Goal: Task Accomplishment & Management: Use online tool/utility

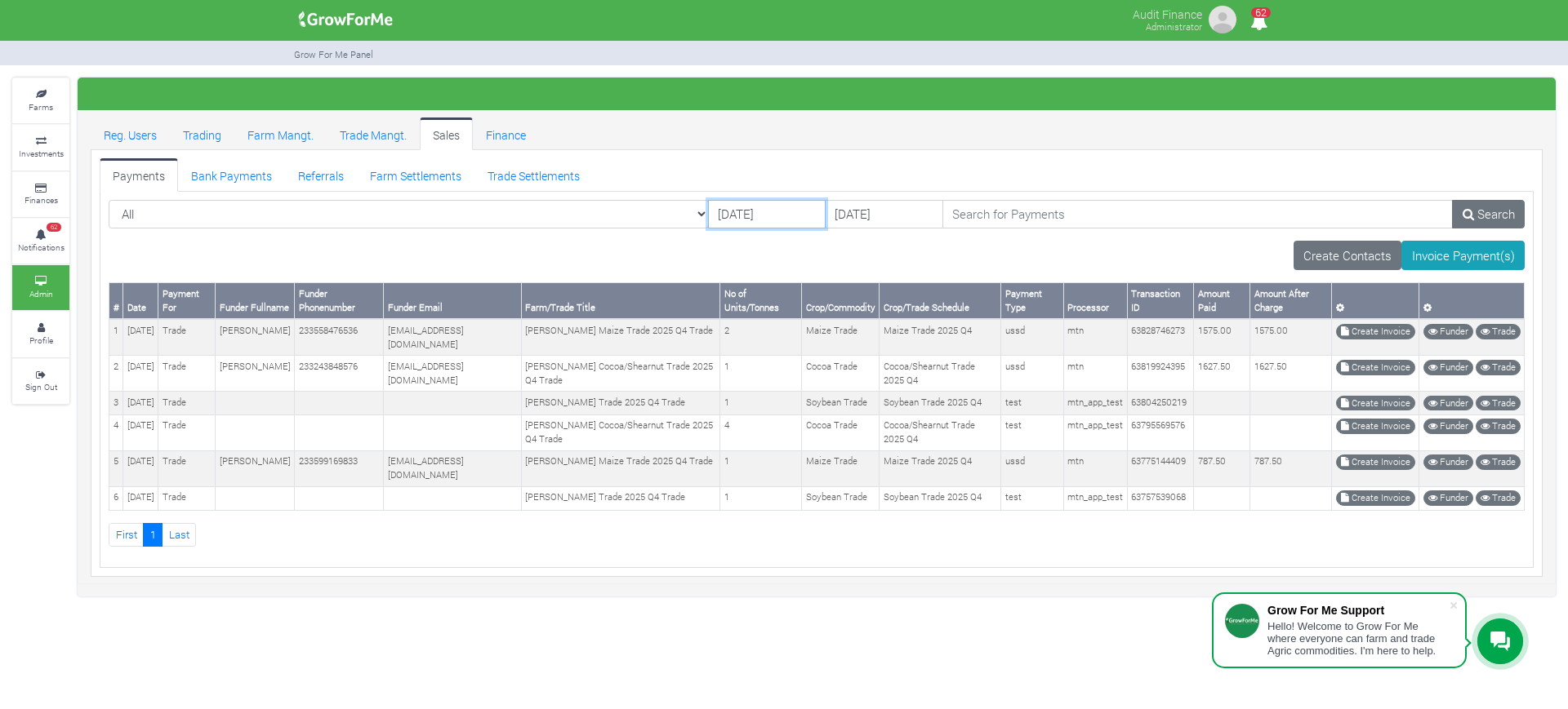
click at [708, 211] on input "27/08/2025" at bounding box center [767, 215] width 117 height 30
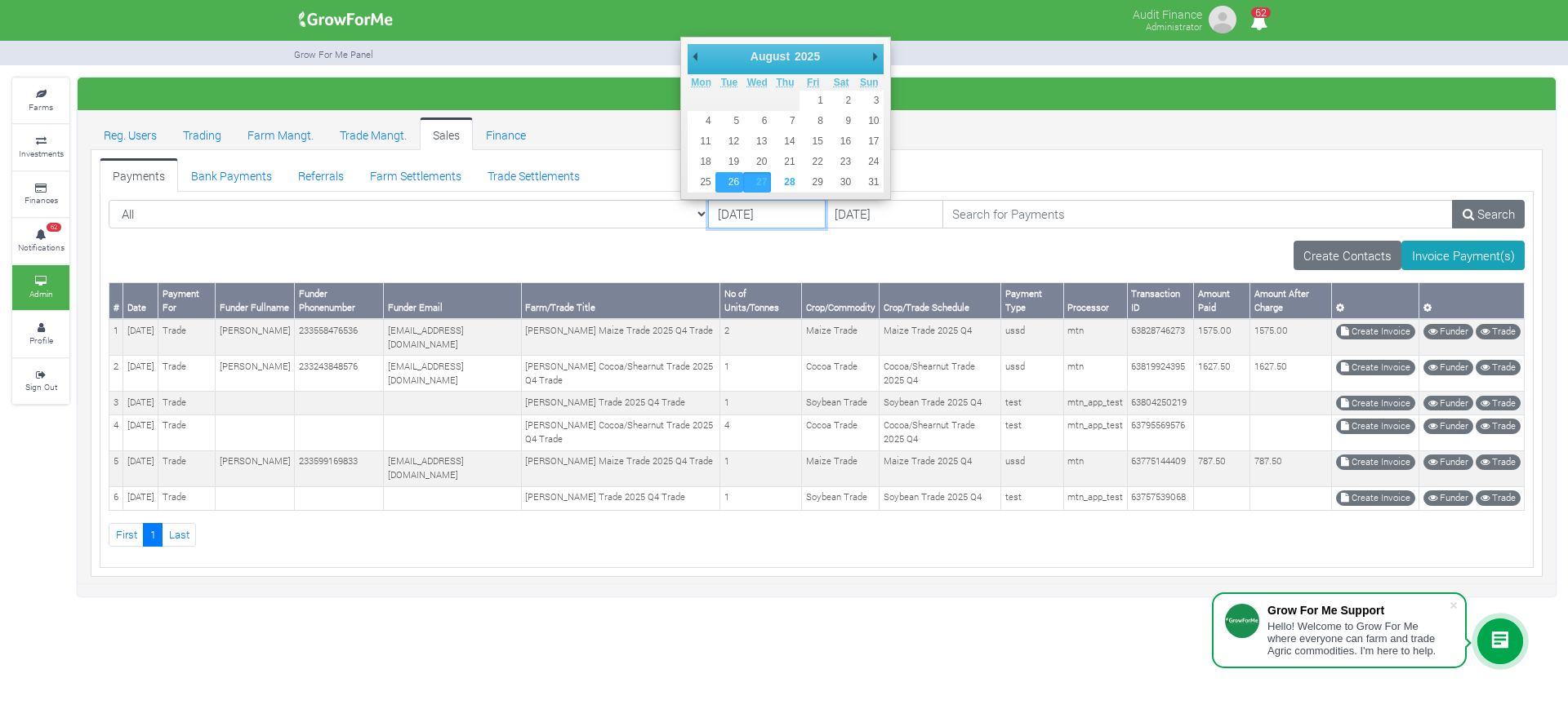
type input "26/08/2025"
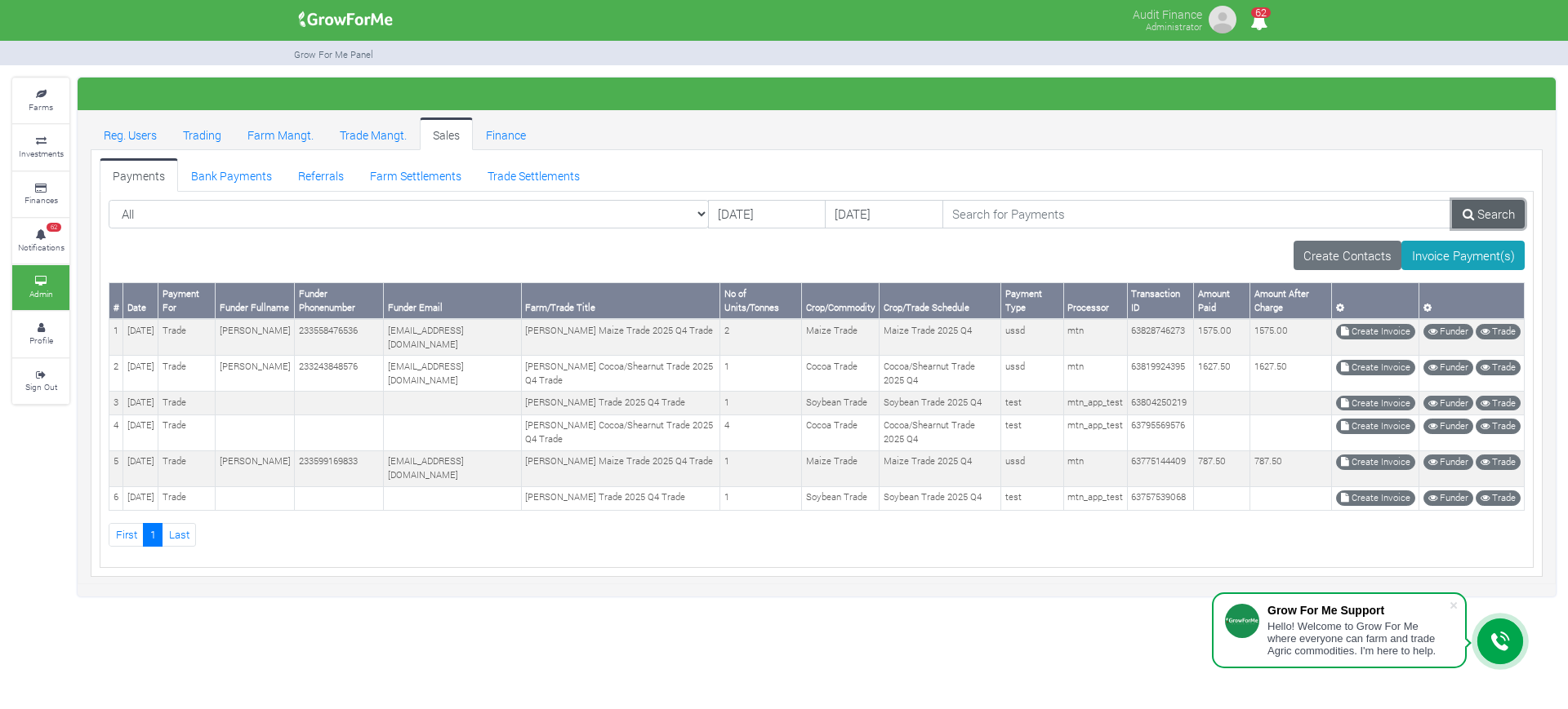
click at [1458, 205] on link "Search" at bounding box center [1487, 215] width 72 height 30
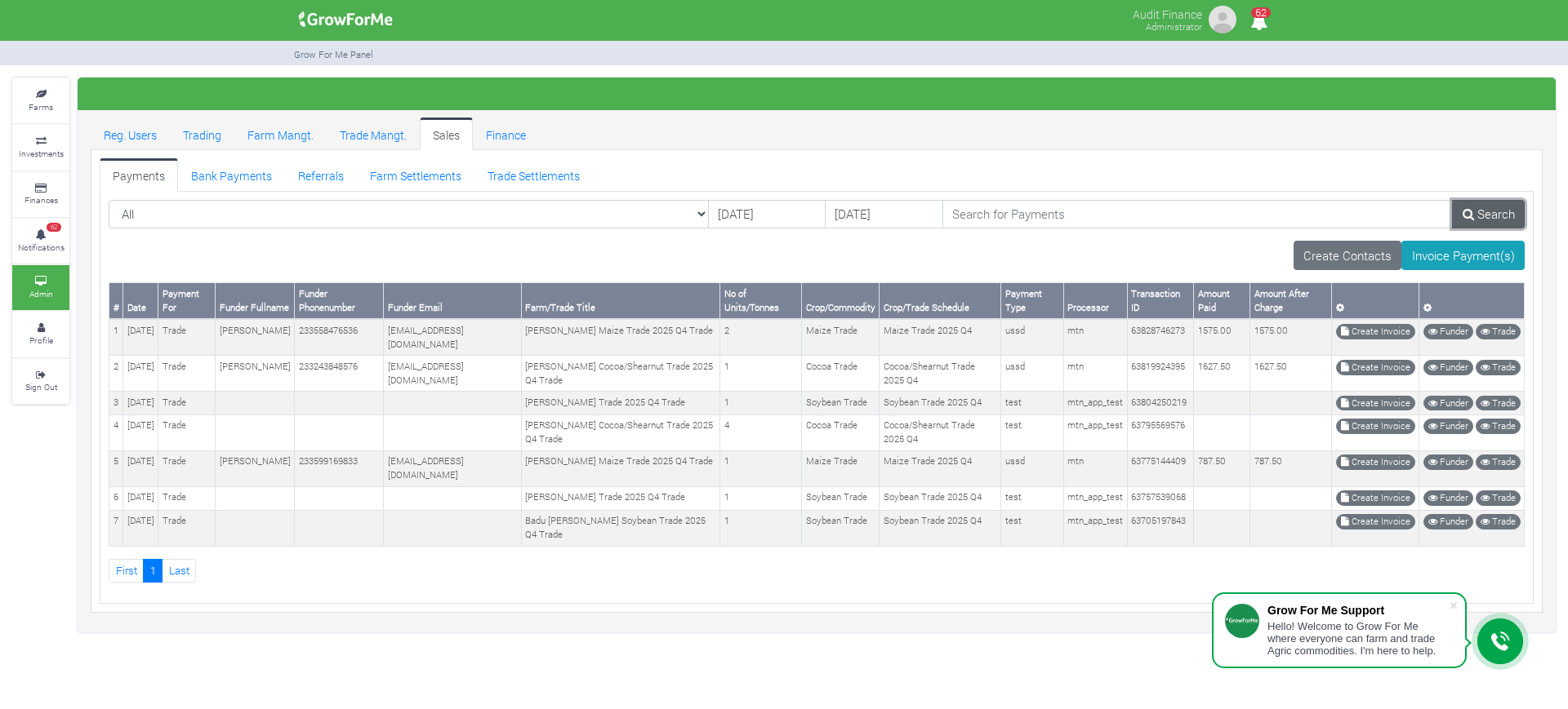
click at [1467, 215] on icon at bounding box center [1468, 215] width 12 height 13
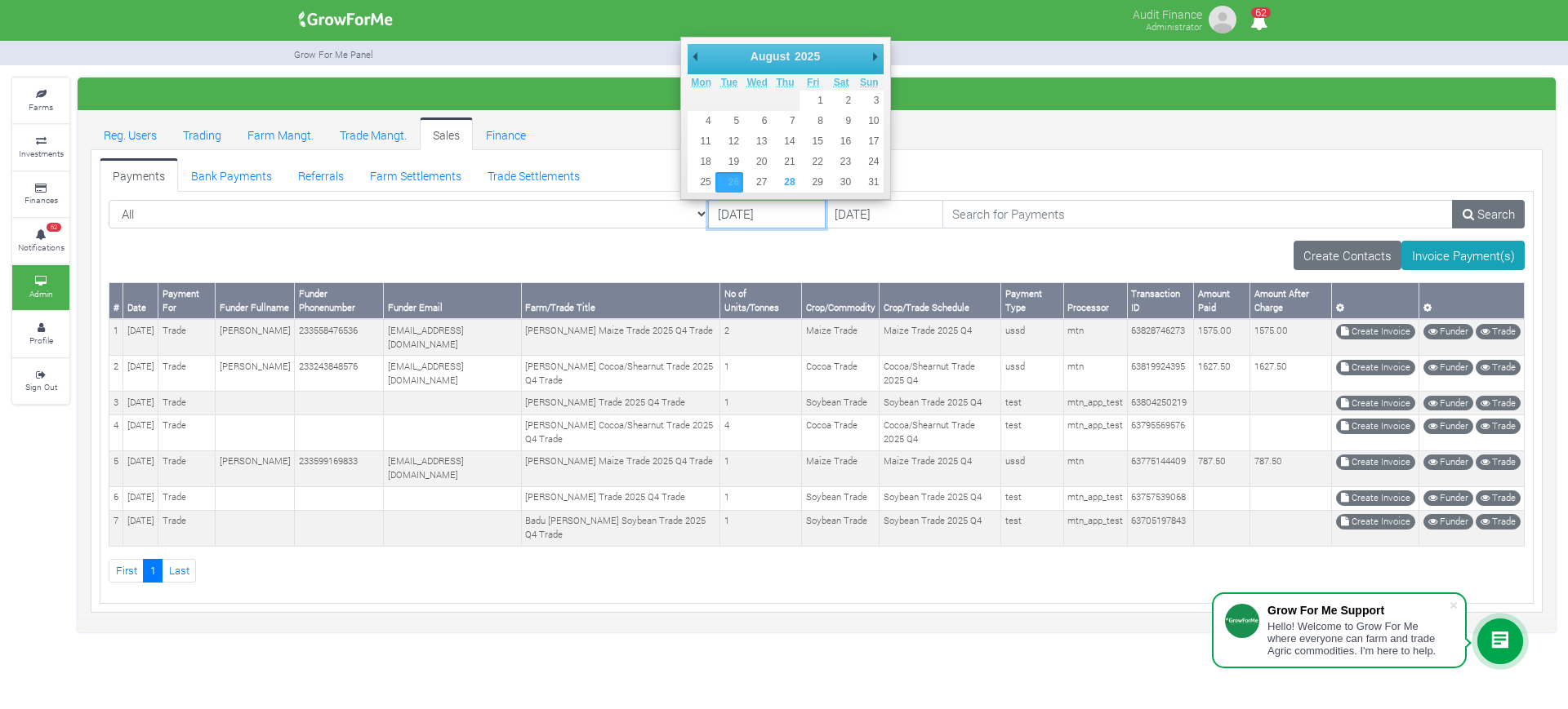
click at [708, 221] on input "26/08/2025" at bounding box center [767, 215] width 117 height 30
type input "[DATE]"
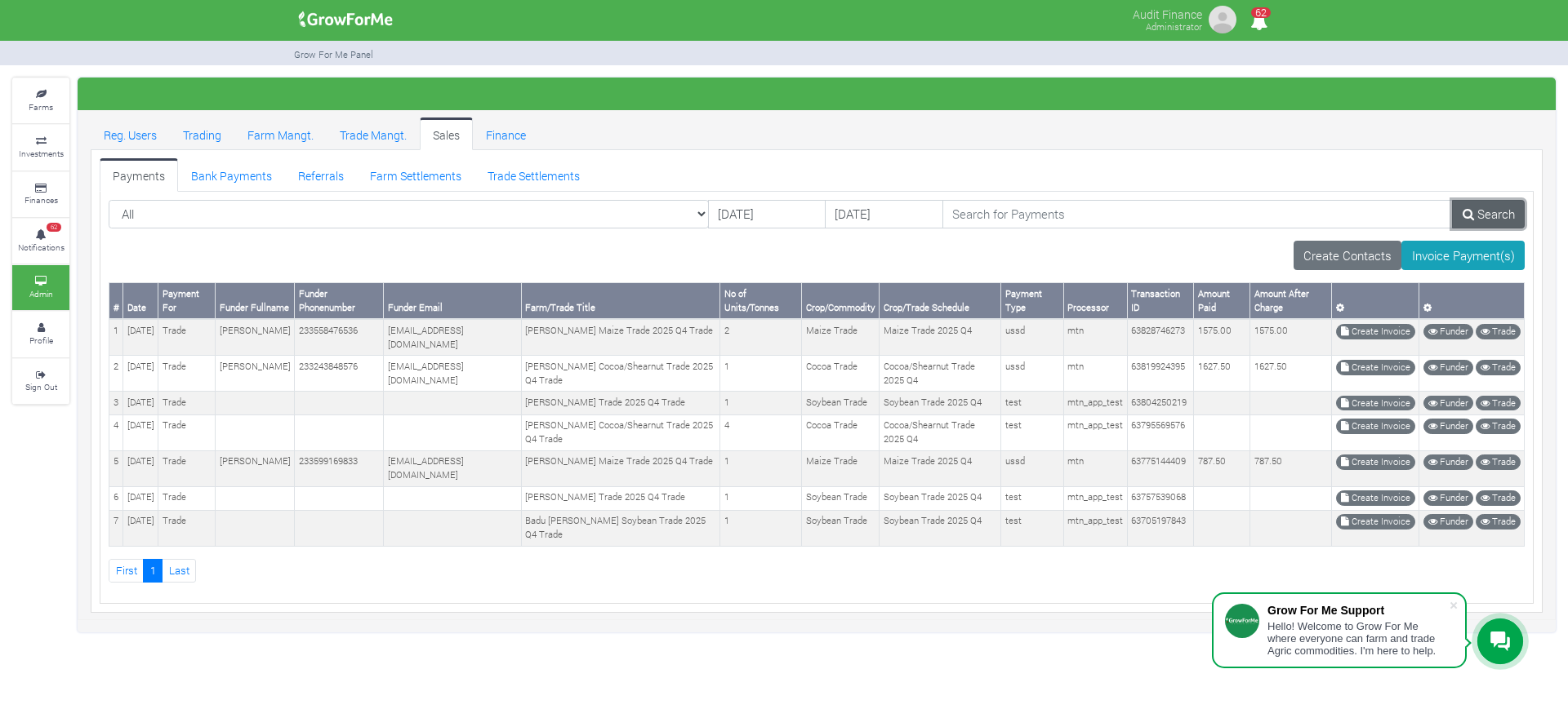
click at [1510, 207] on link "Search" at bounding box center [1487, 215] width 72 height 30
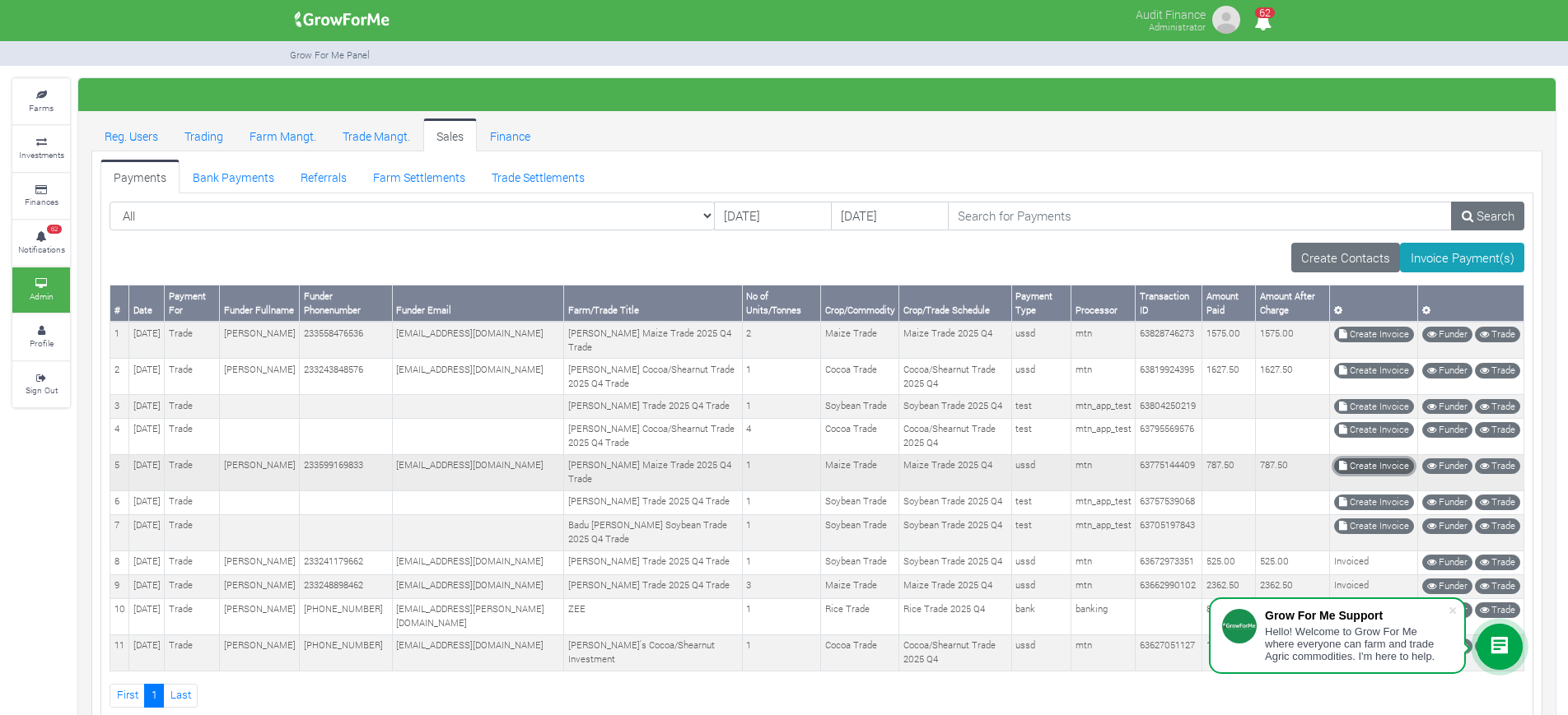
click at [1380, 470] on link "Create Invoice" at bounding box center [1374, 466] width 80 height 15
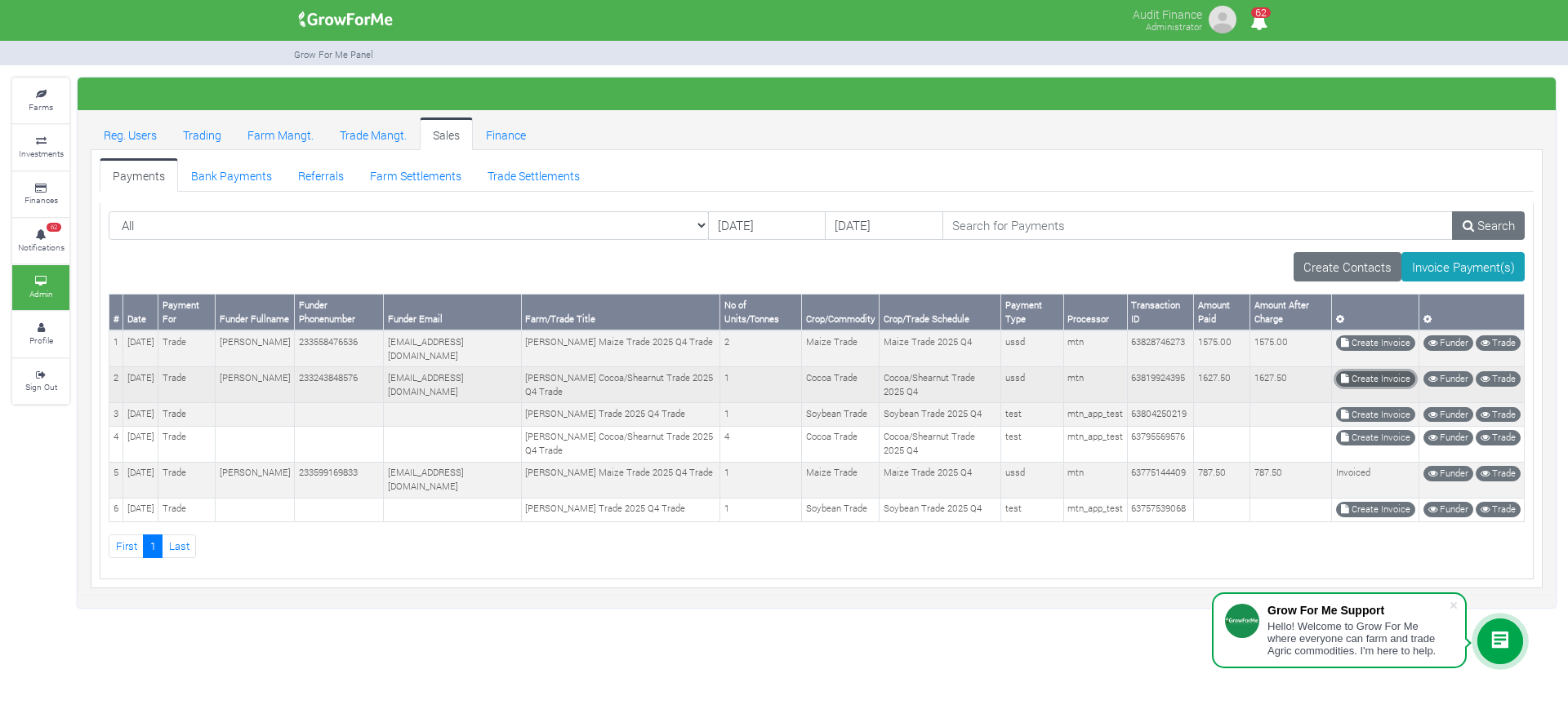
click at [1360, 373] on link "Create Invoice" at bounding box center [1376, 378] width 80 height 15
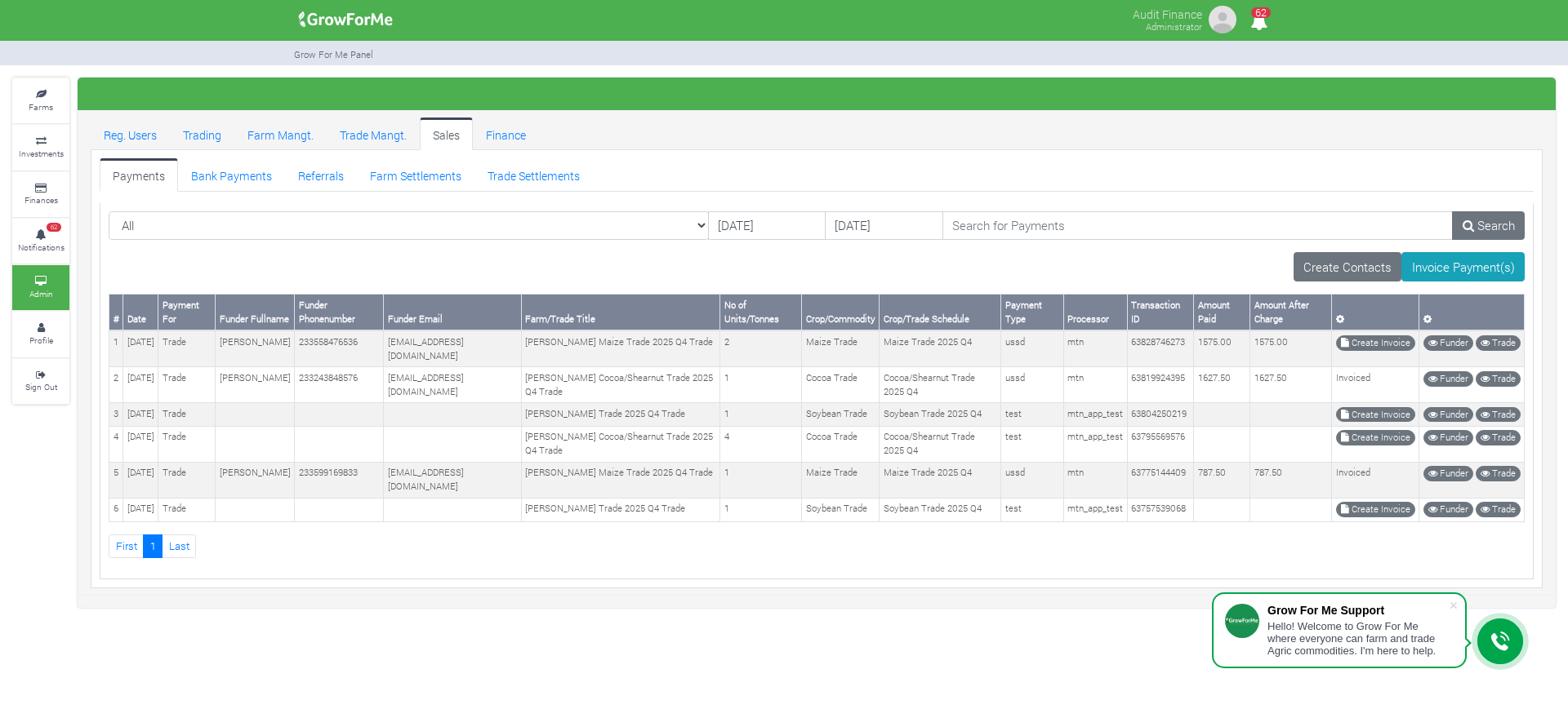
click at [1364, 328] on table "# Date Payment For Funder Fullname Funder Phonenumber Funder Email Farm/Trade T…" at bounding box center [816, 409] width 1416 height 229
click at [1291, 363] on td "1575.00" at bounding box center [1291, 349] width 81 height 36
click at [1303, 322] on th "Amount After Charge" at bounding box center [1291, 313] width 81 height 36
click at [1361, 332] on td "Create Invoice" at bounding box center [1376, 349] width 88 height 36
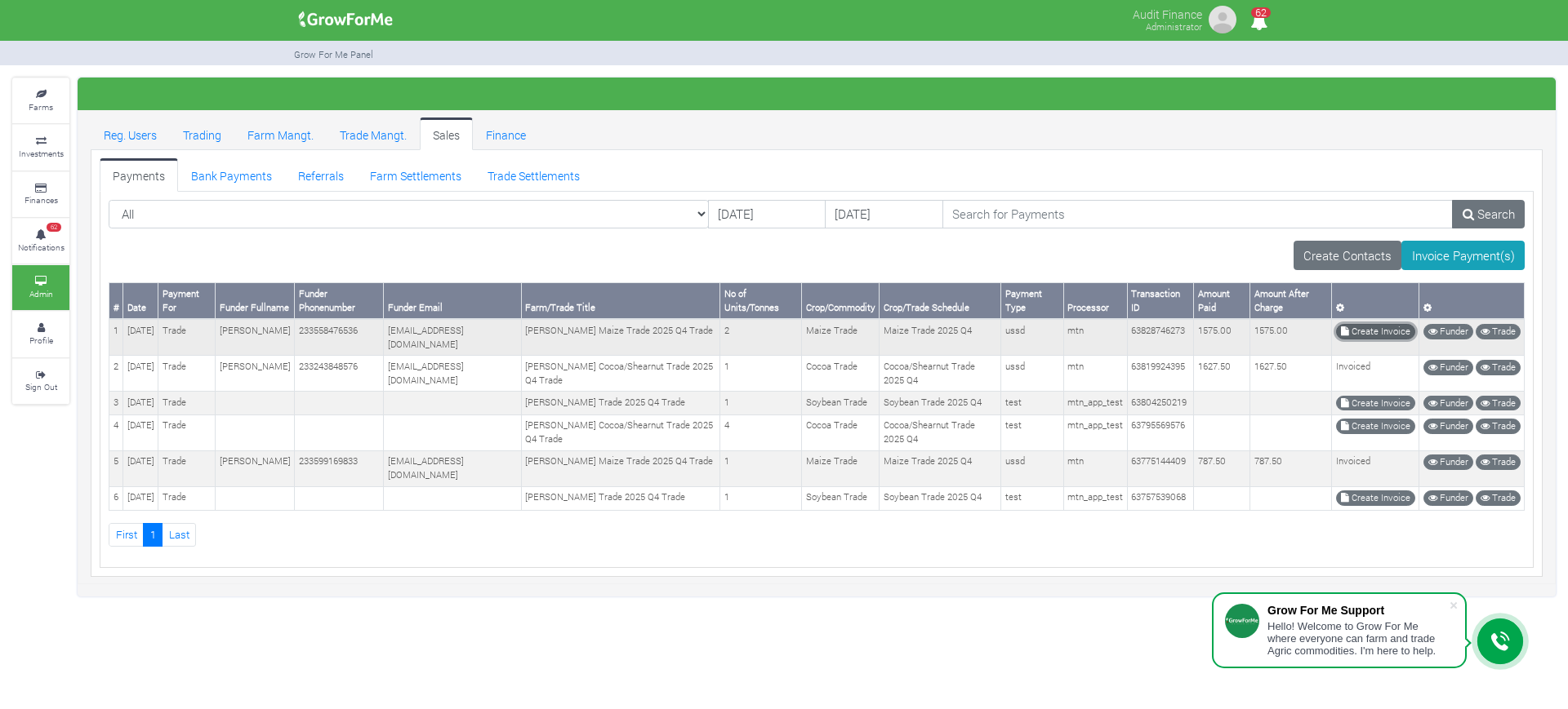
click at [1365, 334] on link "Create Invoice" at bounding box center [1376, 331] width 80 height 15
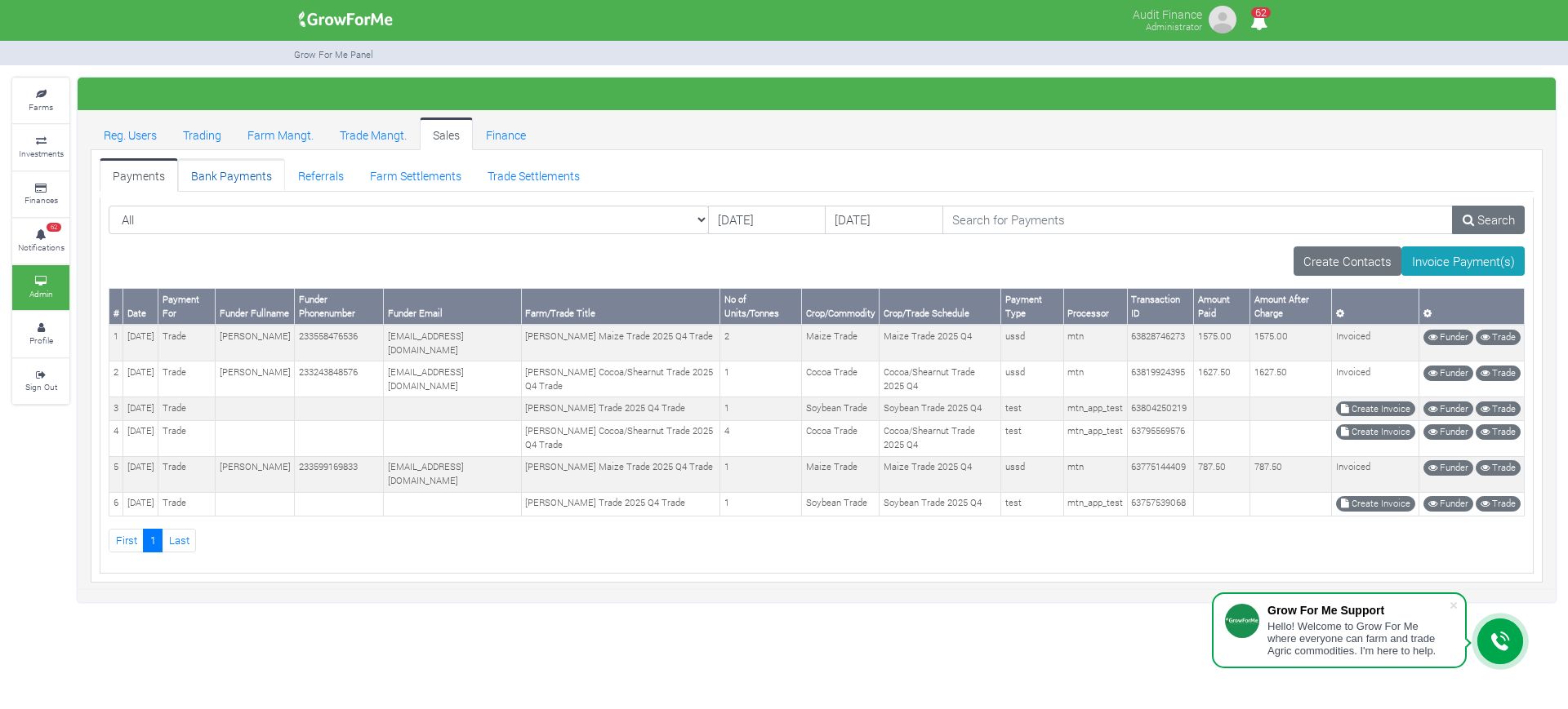
click at [199, 186] on link "Bank Payments" at bounding box center [232, 174] width 107 height 33
